Goal: Task Accomplishment & Management: Manage account settings

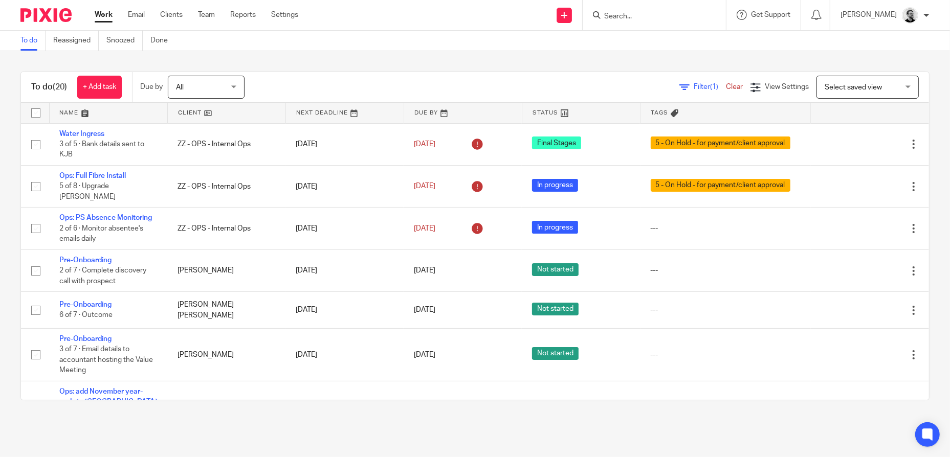
click at [657, 13] on input "Search" at bounding box center [649, 16] width 92 height 9
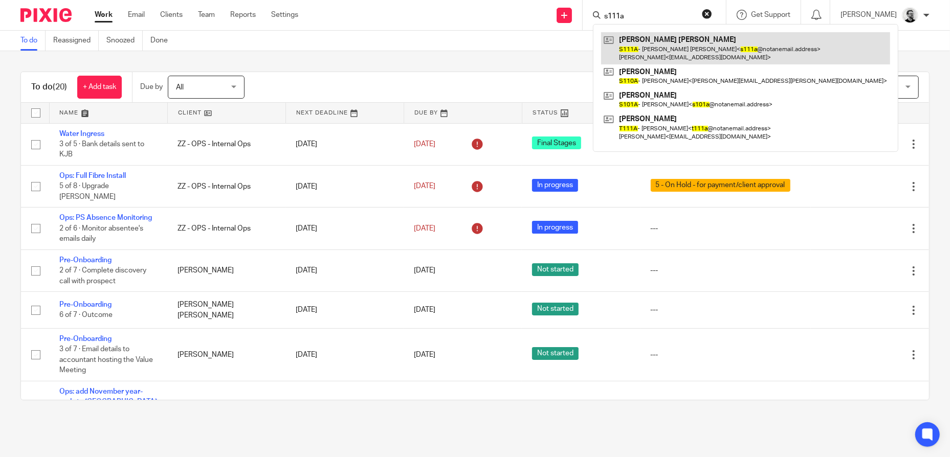
type input "s111a"
click at [689, 50] on link at bounding box center [745, 48] width 289 height 32
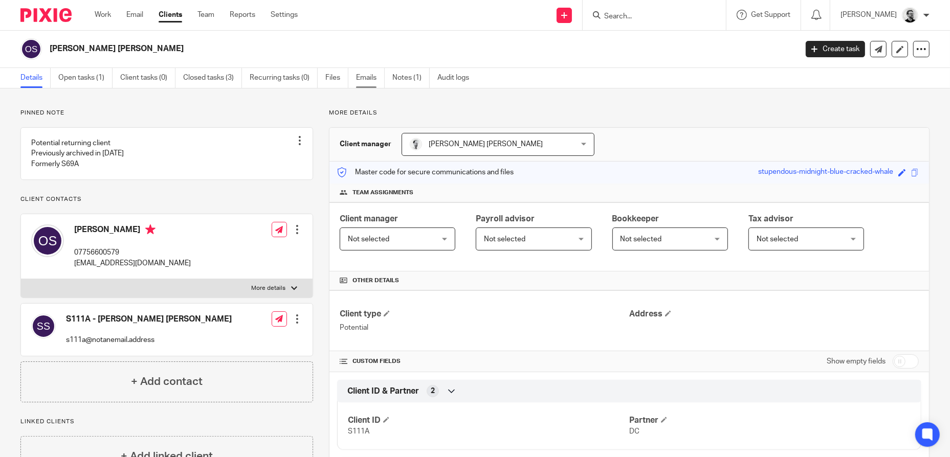
click at [373, 77] on link "Emails" at bounding box center [370, 78] width 29 height 20
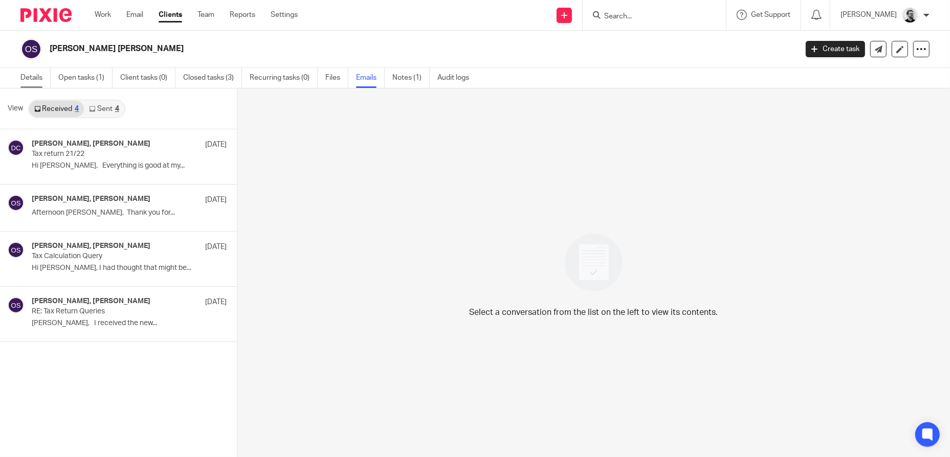
click at [31, 72] on link "Details" at bounding box center [35, 78] width 30 height 20
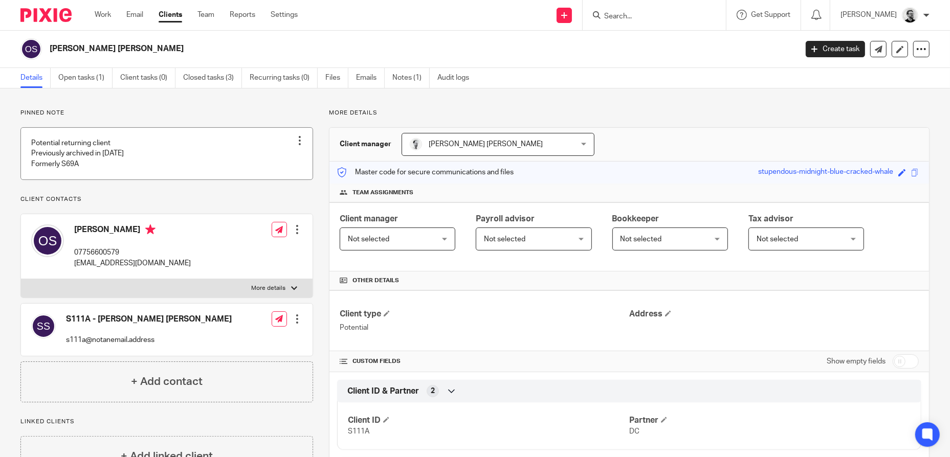
click at [207, 152] on link at bounding box center [167, 154] width 292 height 52
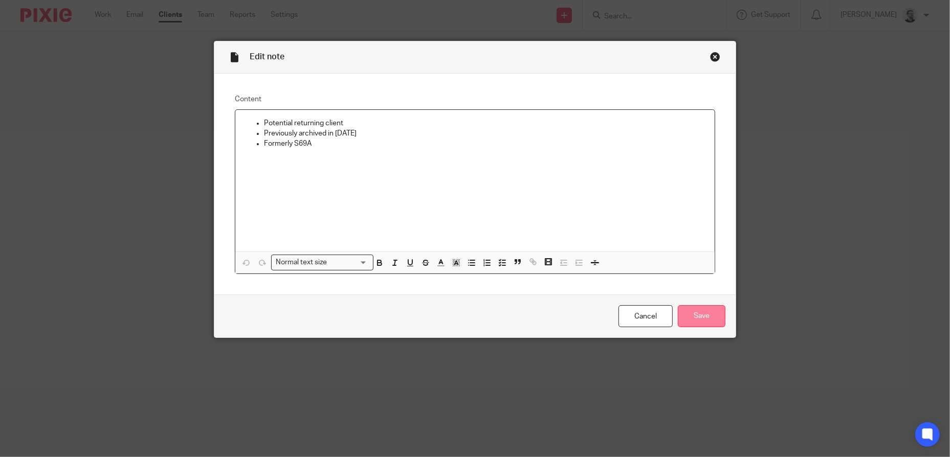
click at [709, 316] on input "Save" at bounding box center [702, 316] width 48 height 22
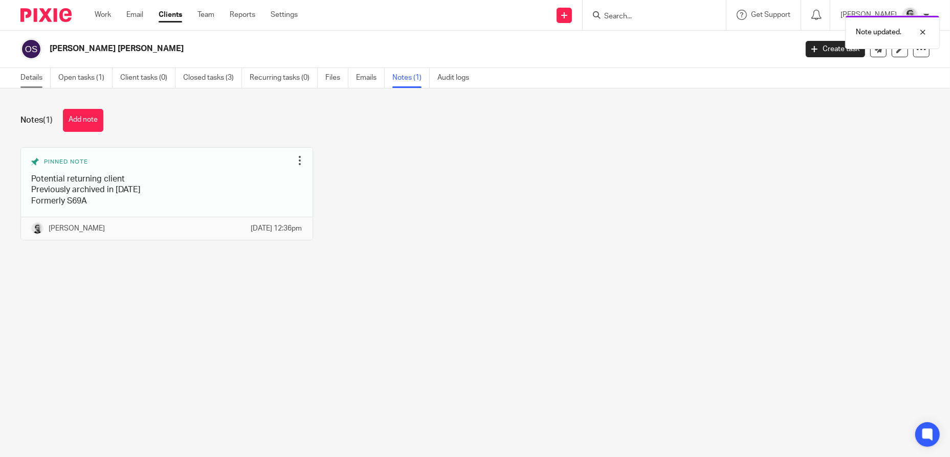
click at [34, 75] on link "Details" at bounding box center [35, 78] width 30 height 20
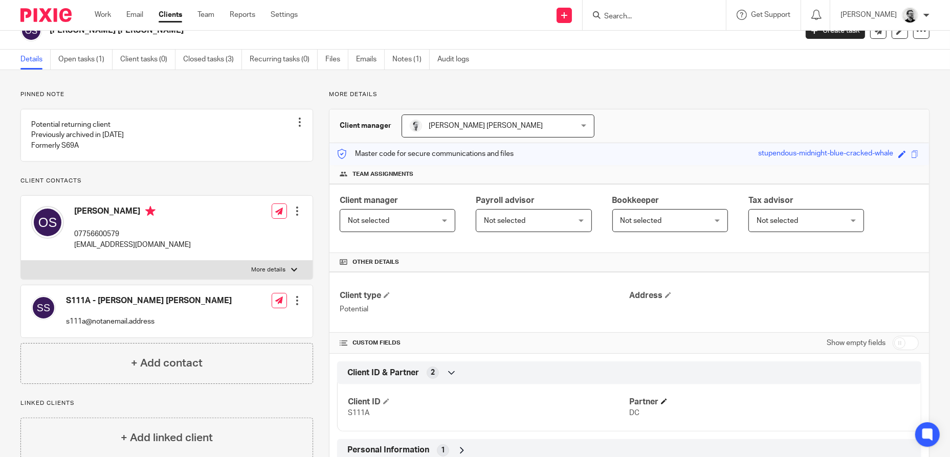
scroll to position [9, 0]
